Goal: Information Seeking & Learning: Learn about a topic

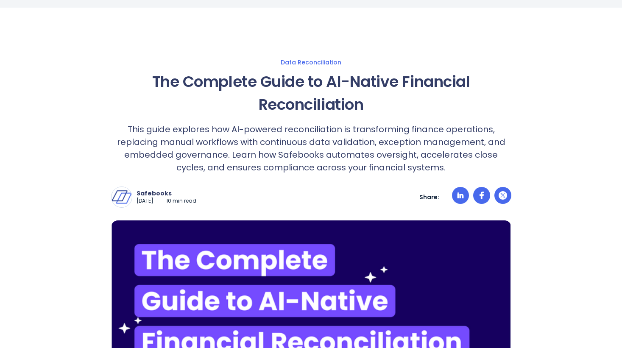
click at [288, 156] on p "This guide explores how AI-powered reconciliation is transforming finance opera…" at bounding box center [311, 148] width 400 height 51
click at [330, 154] on p "This guide explores how AI-powered reconciliation is transforming finance opera…" at bounding box center [311, 148] width 400 height 51
click at [369, 154] on p "This guide explores how AI-powered reconciliation is transforming finance opera…" at bounding box center [311, 148] width 400 height 51
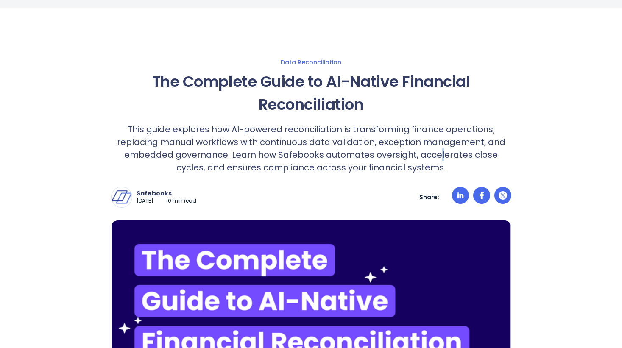
click at [369, 154] on p "This guide explores how AI-powered reconciliation is transforming finance opera…" at bounding box center [311, 148] width 400 height 51
click at [408, 155] on p "This guide explores how AI-powered reconciliation is transforming finance opera…" at bounding box center [311, 148] width 400 height 51
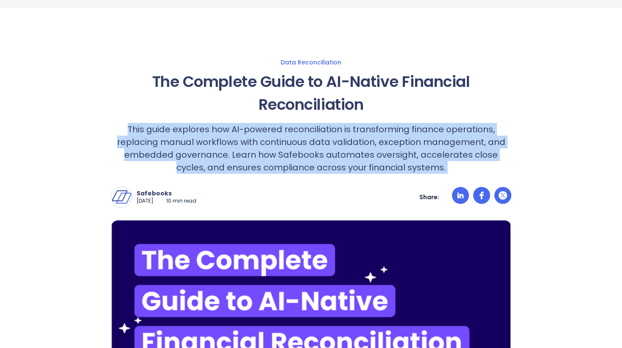
click at [408, 155] on p "This guide explores how AI-powered reconciliation is transforming finance opera…" at bounding box center [311, 148] width 400 height 51
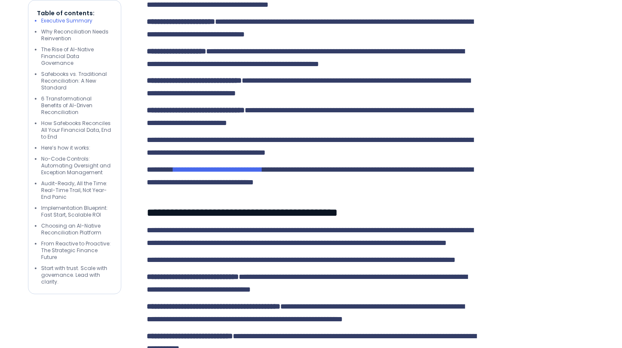
scroll to position [3061, 0]
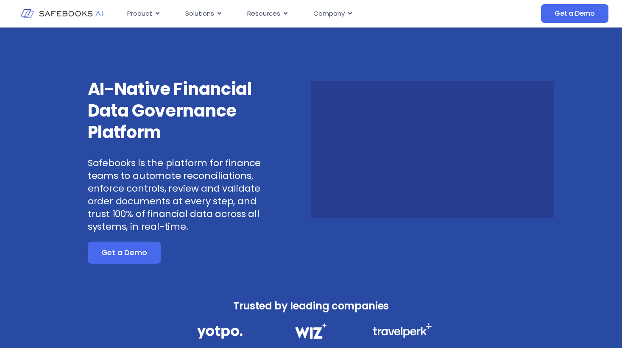
click at [148, 203] on p "Safebooks is the platform for finance teams to automate reconciliations, enforc…" at bounding box center [179, 195] width 182 height 76
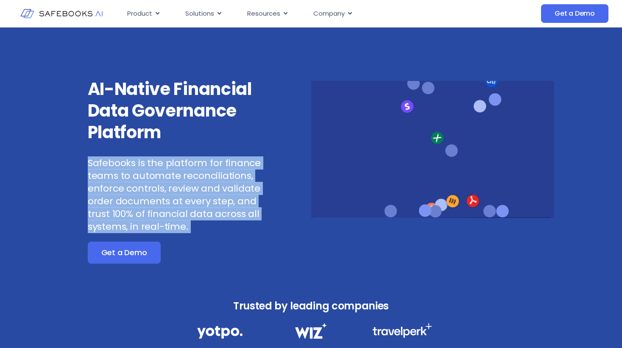
click at [148, 203] on p "Safebooks is the platform for finance teams to automate reconciliations, enforc…" at bounding box center [179, 195] width 182 height 76
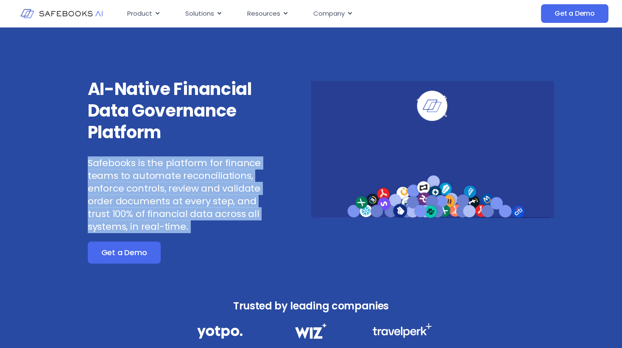
click at [148, 203] on p "Safebooks is the platform for finance teams to automate reconciliations, enforc…" at bounding box center [179, 195] width 182 height 76
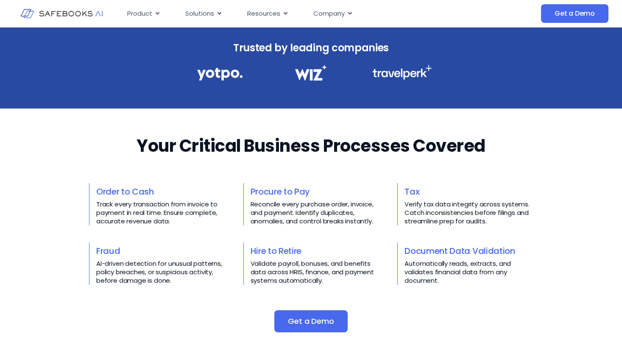
scroll to position [263, 0]
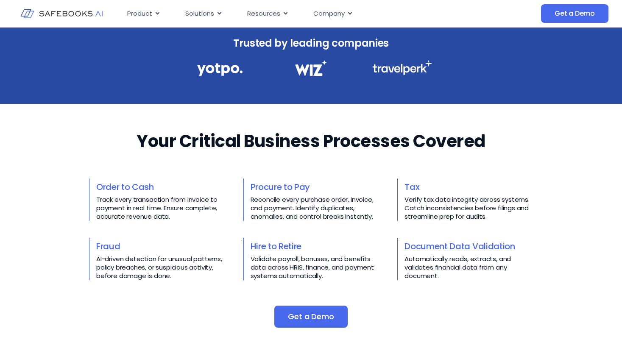
click at [148, 204] on p "Track every transaction from invoice to payment in real time. Ensure complete, …" at bounding box center [160, 207] width 128 height 25
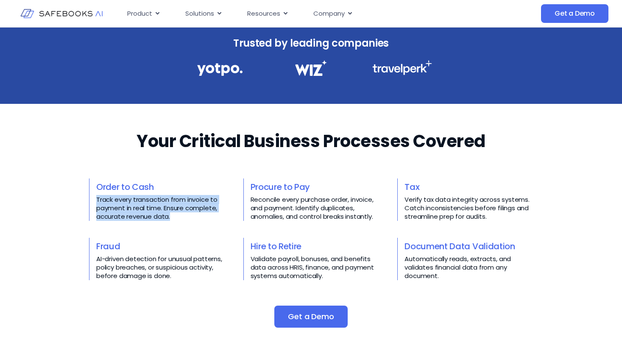
click at [148, 204] on p "Track every transaction from invoice to payment in real time. Ensure complete, …" at bounding box center [160, 207] width 128 height 25
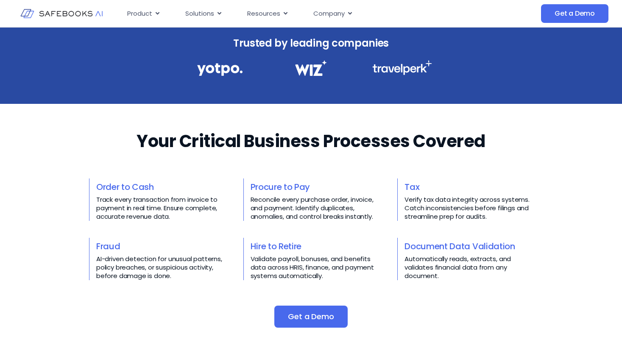
click at [147, 193] on h3 "Order to Cash" at bounding box center [160, 187] width 128 height 17
click at [147, 197] on p "Track every transaction from invoice to payment in real time. Ensure complete, …" at bounding box center [160, 207] width 128 height 25
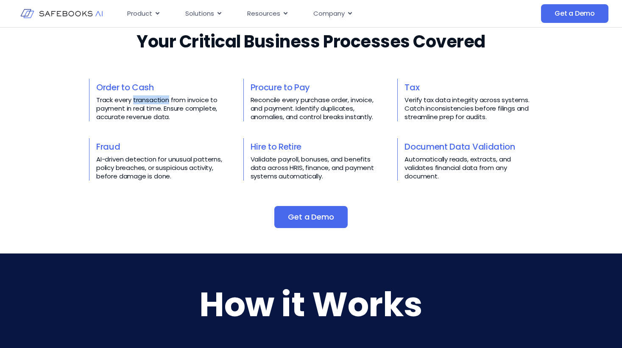
scroll to position [362, 0]
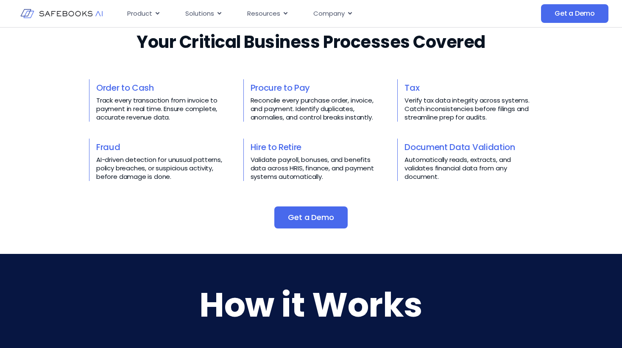
click at [307, 109] on p "Reconcile every purchase order, invoice, and payment. Identify duplicates, anom…" at bounding box center [315, 108] width 128 height 25
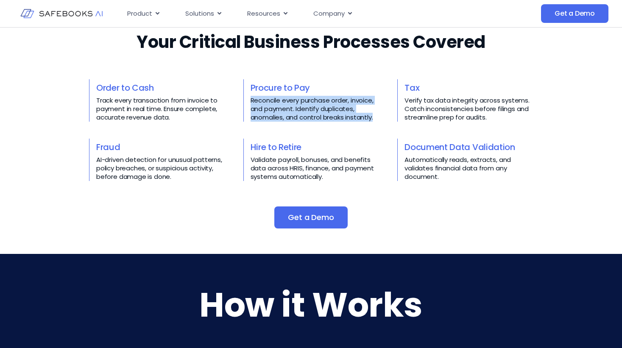
click at [307, 109] on p "Reconcile every purchase order, invoice, and payment. Identify duplicates, anom…" at bounding box center [315, 108] width 128 height 25
click at [305, 109] on p "Reconcile every purchase order, invoice, and payment. Identify duplicates, anom…" at bounding box center [315, 108] width 128 height 25
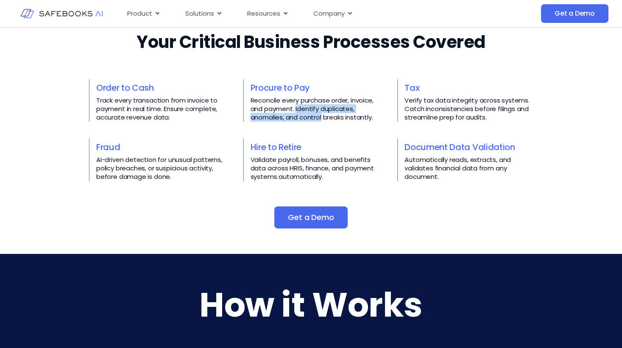
drag, startPoint x: 305, startPoint y: 109, endPoint x: 313, endPoint y: 115, distance: 10.5
click at [313, 115] on p "Reconcile every purchase order, invoice, and payment. Identify duplicates, anom…" at bounding box center [315, 108] width 128 height 25
click at [307, 161] on p "Validate payroll, bonuses, and benefits data across HRIS, finance, and payment …" at bounding box center [315, 168] width 128 height 25
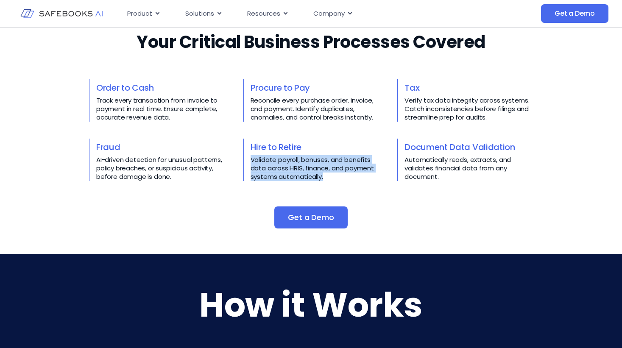
click at [307, 161] on p "Validate payroll, bonuses, and benefits data across HRIS, finance, and payment …" at bounding box center [315, 168] width 128 height 25
click at [416, 151] on link "Document Data Validation" at bounding box center [460, 147] width 110 height 12
click at [325, 218] on span "Get a Demo" at bounding box center [311, 217] width 46 height 8
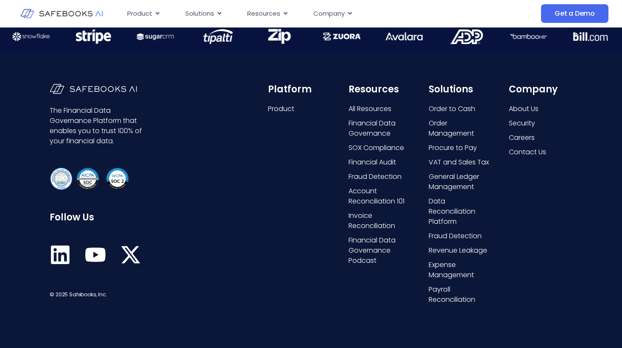
scroll to position [2199, 0]
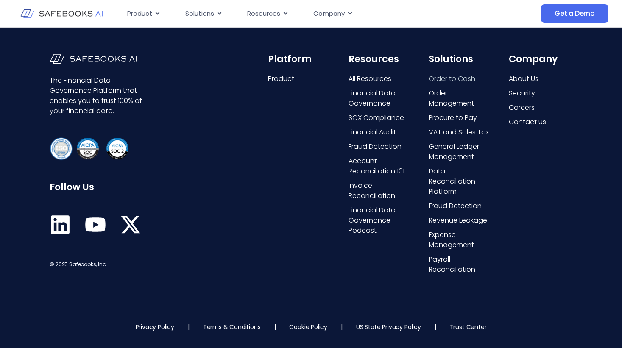
click at [463, 81] on span "Order to Cash" at bounding box center [452, 79] width 47 height 10
click at [448, 79] on span "Order to Cash" at bounding box center [452, 79] width 47 height 10
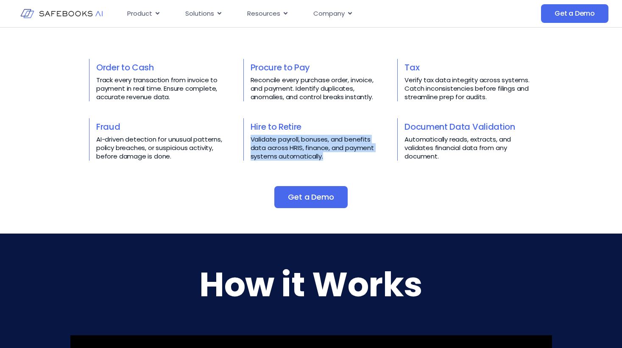
scroll to position [271, 0]
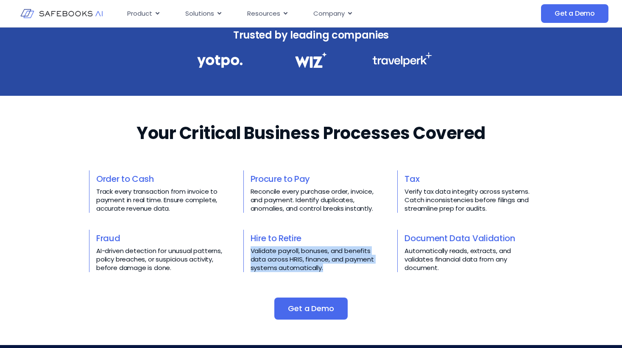
click at [140, 173] on link "Order to Cash" at bounding box center [125, 179] width 58 height 12
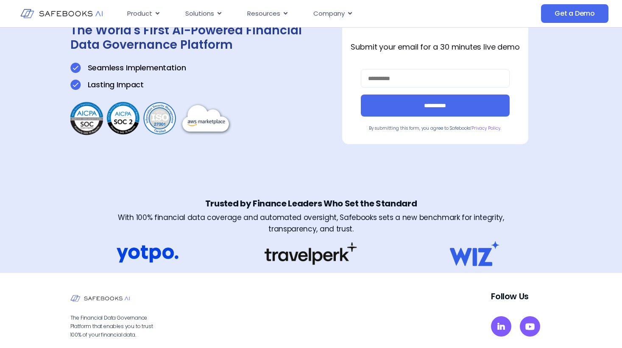
scroll to position [59, 0]
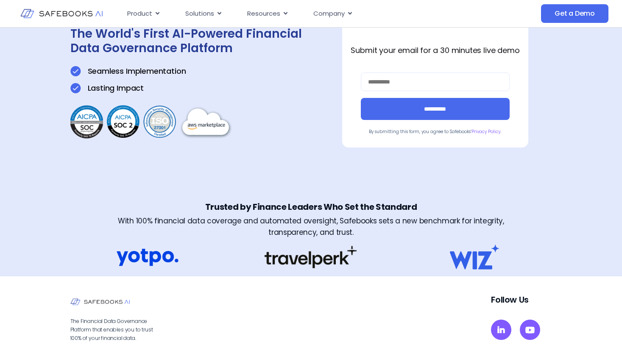
click at [239, 80] on div "The World's First AI-Powered Financial Data Governance Platform Seamless Implem…" at bounding box center [188, 84] width 237 height 114
drag, startPoint x: 239, startPoint y: 80, endPoint x: 235, endPoint y: 75, distance: 6.9
click at [235, 75] on div "The World's First AI-Powered Financial Data Governance Platform Seamless Implem…" at bounding box center [188, 84] width 237 height 114
click at [235, 75] on div "Seamless Implementation" at bounding box center [188, 71] width 237 height 11
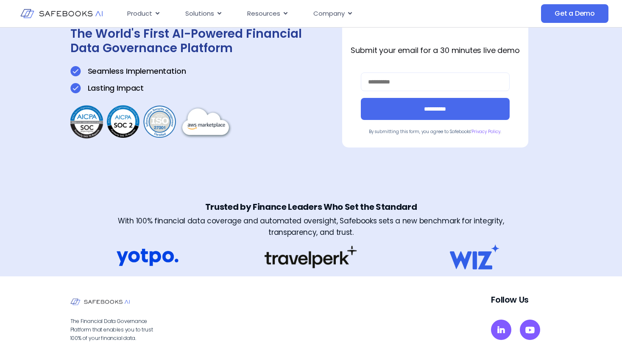
click at [235, 75] on div "Seamless Implementation" at bounding box center [188, 71] width 237 height 11
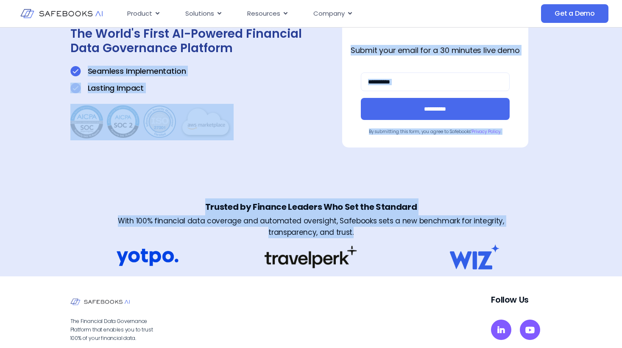
drag, startPoint x: 235, startPoint y: 75, endPoint x: 240, endPoint y: 224, distance: 149.4
click at [240, 224] on div "**********" at bounding box center [311, 122] width 622 height 307
click at [240, 224] on h3 "With 100% financial data coverage and automated oversight, Safebooks sets a new…" at bounding box center [311, 226] width 436 height 23
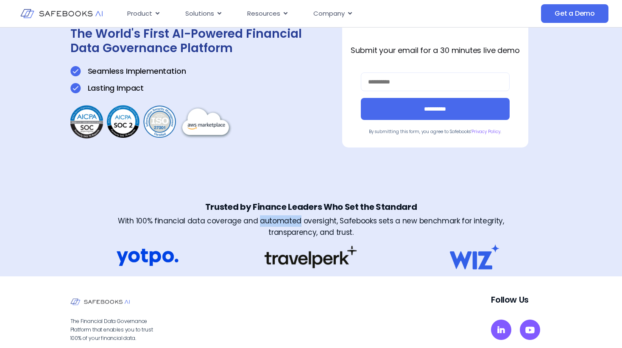
click at [240, 224] on h3 "With 100% financial data coverage and automated oversight, Safebooks sets a new…" at bounding box center [311, 226] width 436 height 23
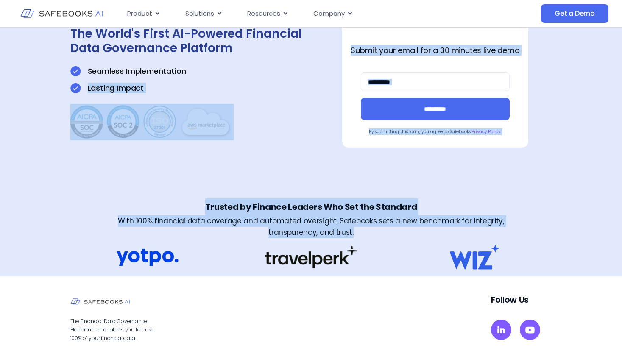
drag, startPoint x: 240, startPoint y: 224, endPoint x: 213, endPoint y: 91, distance: 136.0
click at [213, 92] on div "**********" at bounding box center [311, 122] width 622 height 307
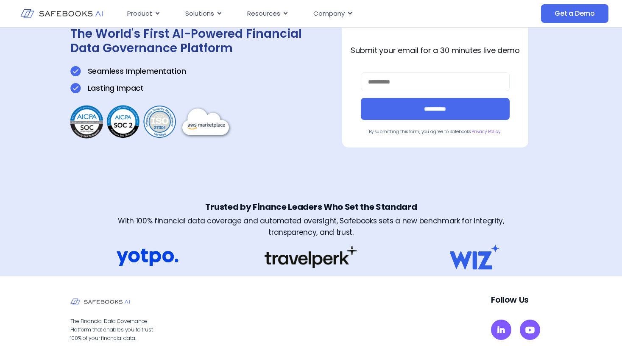
click at [206, 71] on div "Seamless Implementation" at bounding box center [188, 71] width 237 height 11
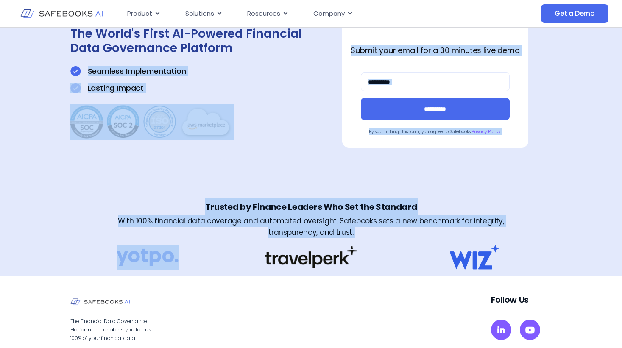
drag, startPoint x: 206, startPoint y: 71, endPoint x: 213, endPoint y: 273, distance: 202.4
click at [213, 273] on div "**********" at bounding box center [311, 122] width 622 height 307
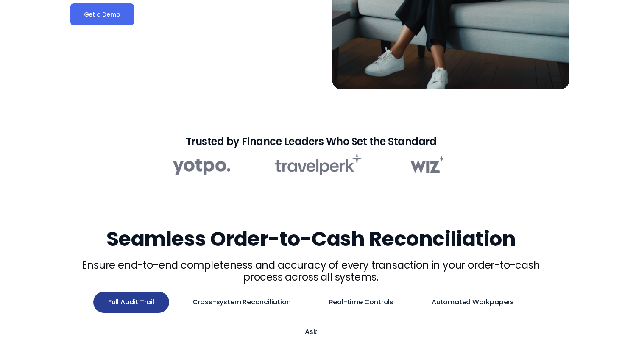
scroll to position [239, 0]
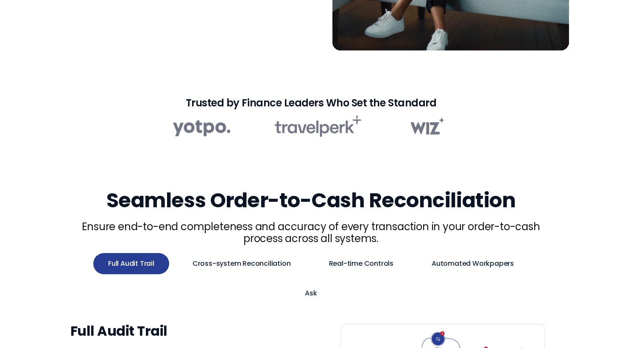
click at [240, 221] on p "Ensure end-to-end completeness and accuracy of every transaction in your order-…" at bounding box center [311, 233] width 482 height 24
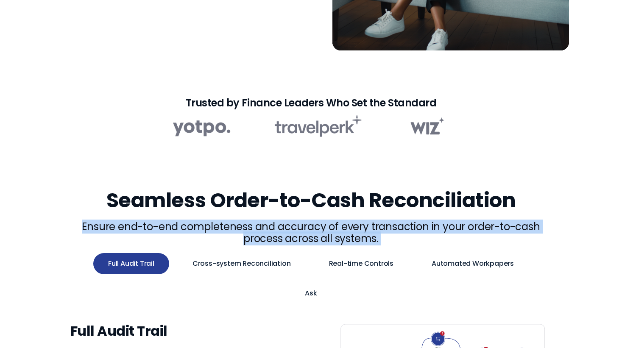
click at [240, 221] on p "Ensure end-to-end completeness and accuracy of every transaction in your order-…" at bounding box center [311, 233] width 482 height 24
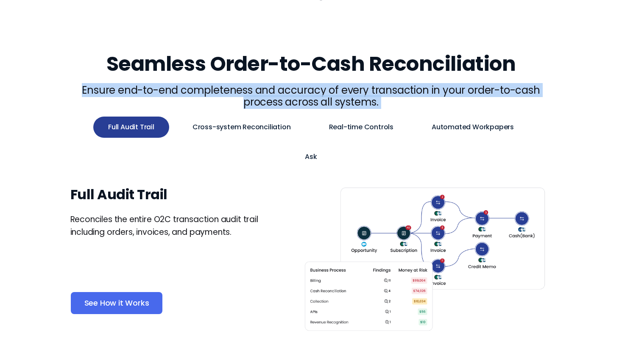
scroll to position [377, 0]
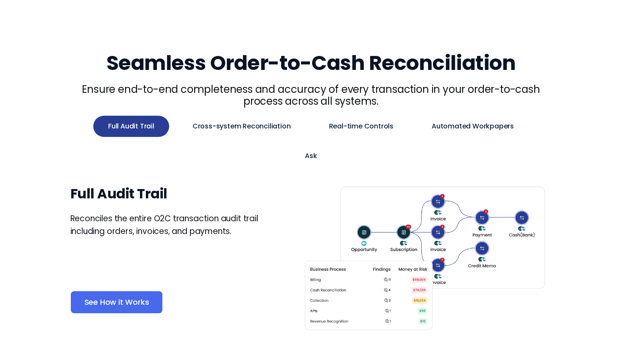
click at [234, 212] on p "Reconciles the entire O2C transaction audit trail including orders, invoices, a…" at bounding box center [169, 224] width 198 height 25
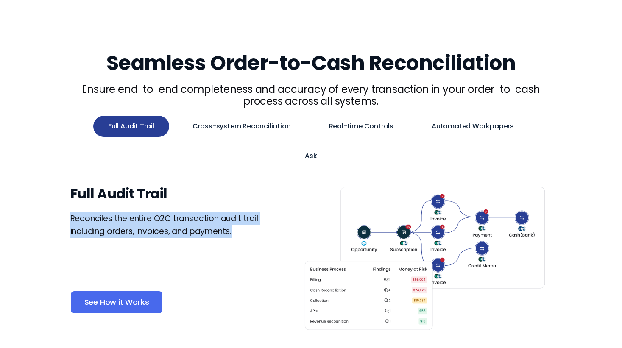
click at [234, 212] on p "Reconciles the entire O2C transaction audit trail including orders, invoices, a…" at bounding box center [169, 224] width 198 height 25
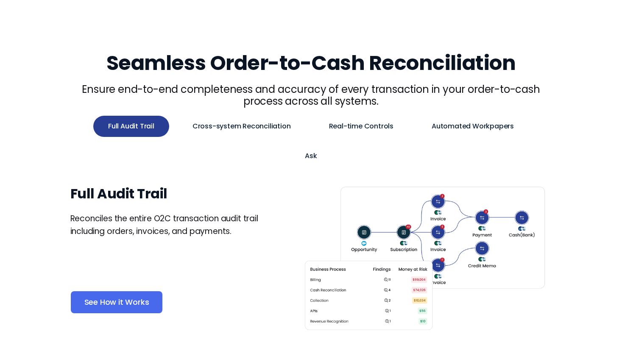
click at [234, 212] on p "Reconciles the entire O2C transaction audit trail including orders, invoices, a…" at bounding box center [169, 224] width 198 height 25
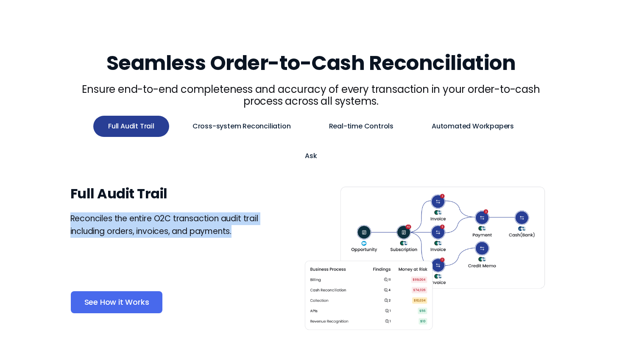
click at [234, 212] on p "Reconciles the entire O2C transaction audit trail including orders, invoices, a…" at bounding box center [169, 224] width 198 height 25
click at [226, 212] on p "Reconciles the entire O2C transaction audit trail including orders, invoices, a…" at bounding box center [169, 224] width 198 height 25
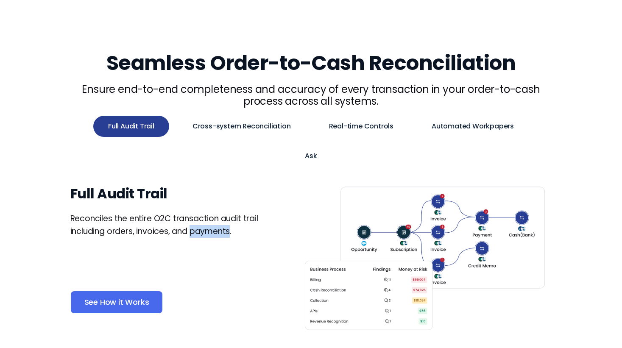
click at [226, 212] on p "Reconciles the entire O2C transaction audit trail including orders, invoices, a…" at bounding box center [169, 224] width 198 height 25
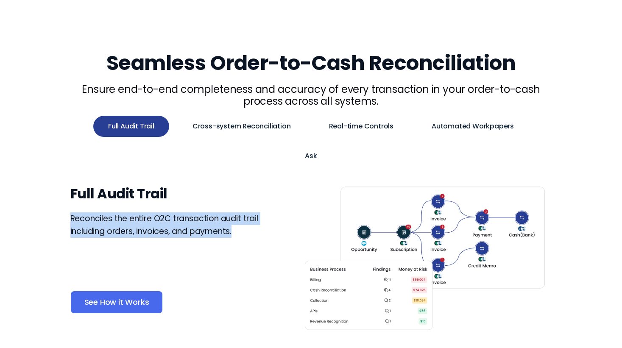
click at [226, 212] on p "Reconciles the entire O2C transaction audit trail including orders, invoices, a…" at bounding box center [169, 224] width 198 height 25
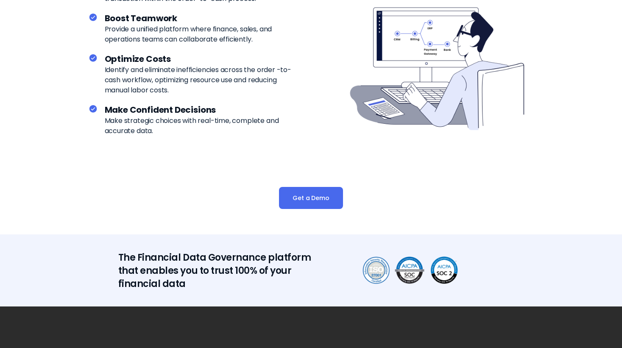
scroll to position [1923, 0]
